Goal: Task Accomplishment & Management: Manage account settings

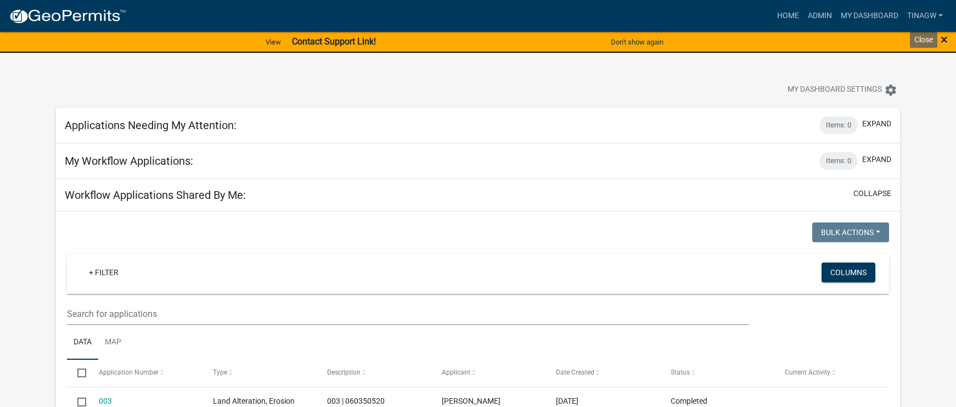
click at [944, 38] on span "×" at bounding box center [944, 39] width 7 height 15
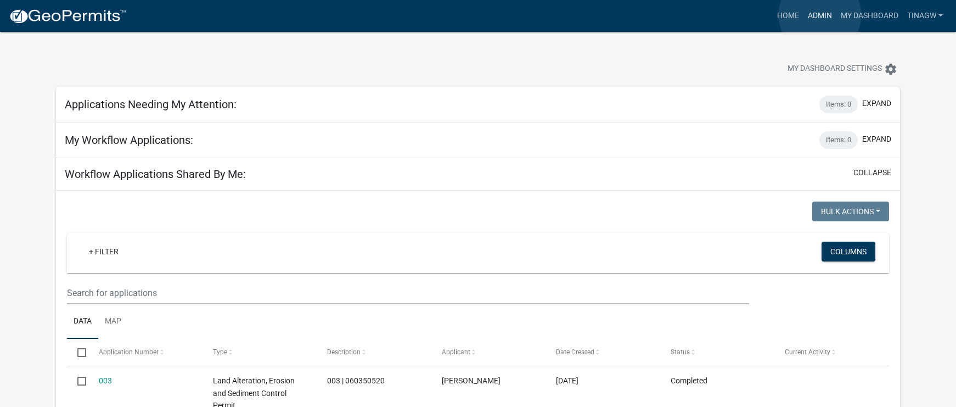
click at [820, 15] on link "Admin" at bounding box center [820, 15] width 33 height 21
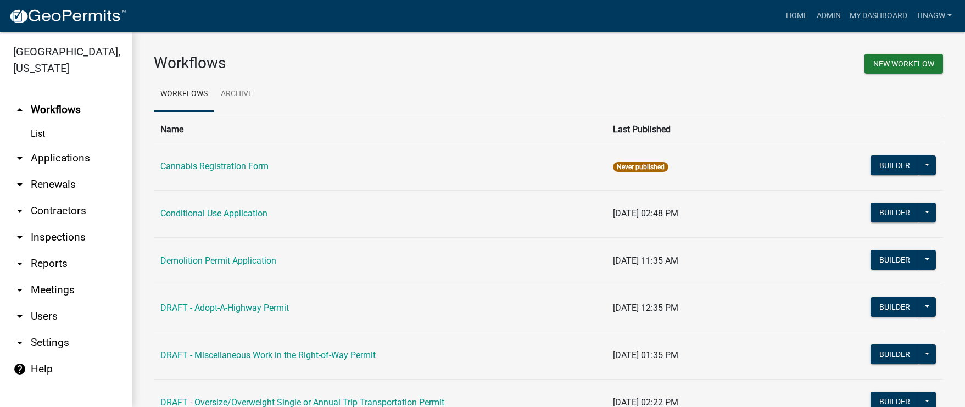
click at [49, 160] on link "arrow_drop_down Applications" at bounding box center [66, 158] width 132 height 26
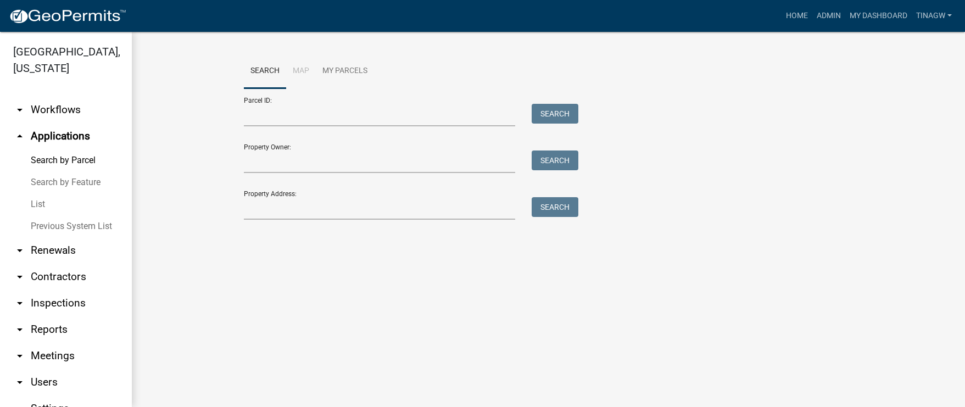
click at [35, 203] on link "List" at bounding box center [66, 204] width 132 height 22
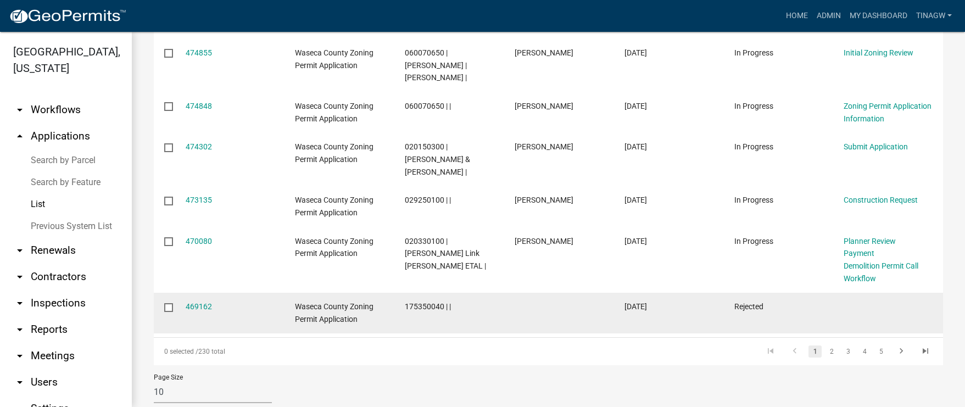
scroll to position [393, 0]
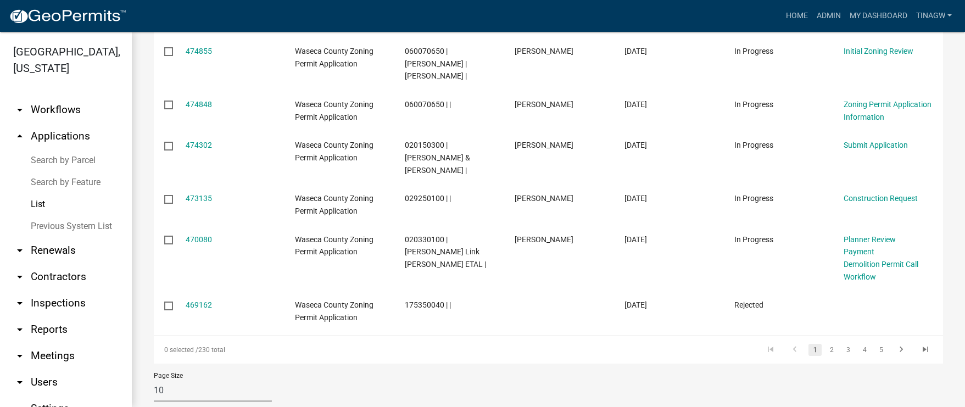
click at [161, 379] on select "10 25 50 100" at bounding box center [213, 390] width 118 height 23
select select "1: 25"
click at [154, 379] on select "10 25 50 100" at bounding box center [213, 390] width 118 height 23
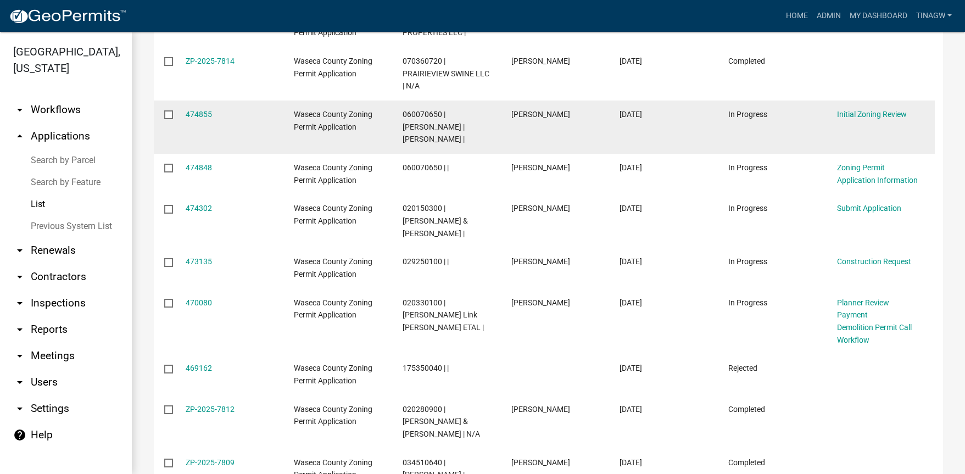
scroll to position [0, 0]
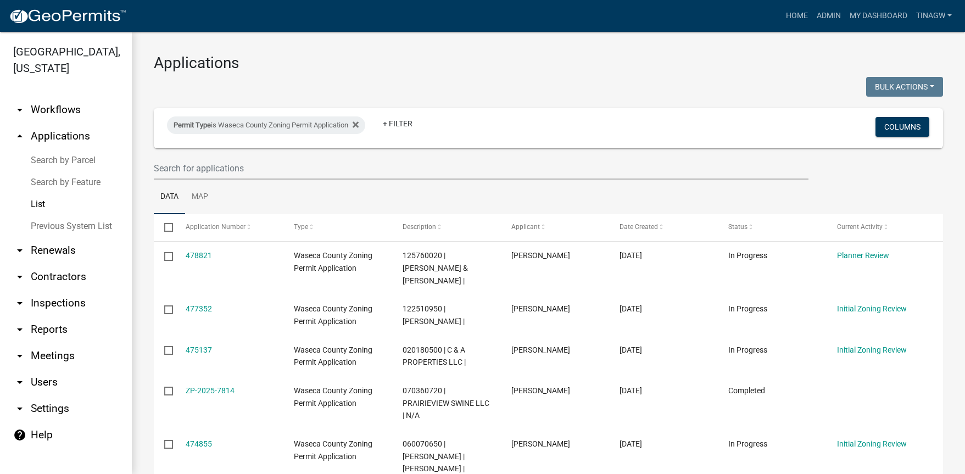
click at [340, 65] on h3 "Applications" at bounding box center [548, 63] width 789 height 19
